Goal: Task Accomplishment & Management: Manage account settings

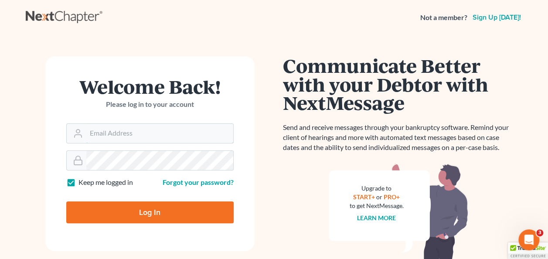
type input "[PERSON_NAME][EMAIL_ADDRESS][PERSON_NAME][DOMAIN_NAME]"
click at [166, 210] on input "Log In" at bounding box center [149, 212] width 167 height 22
type input "Thinking..."
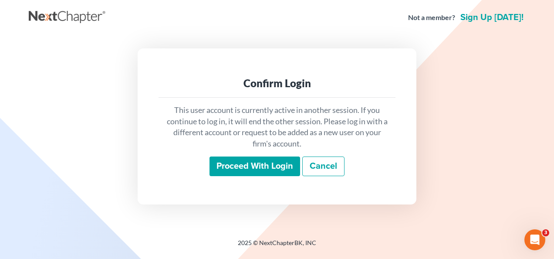
click at [251, 162] on input "Proceed with login" at bounding box center [255, 166] width 91 height 20
